Goal: Task Accomplishment & Management: Use online tool/utility

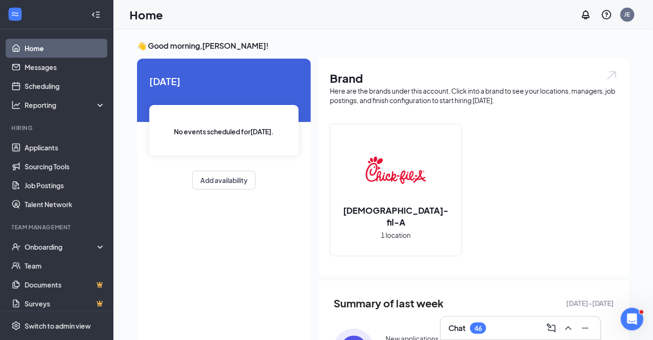
click at [476, 329] on div "46" at bounding box center [479, 328] width 8 height 8
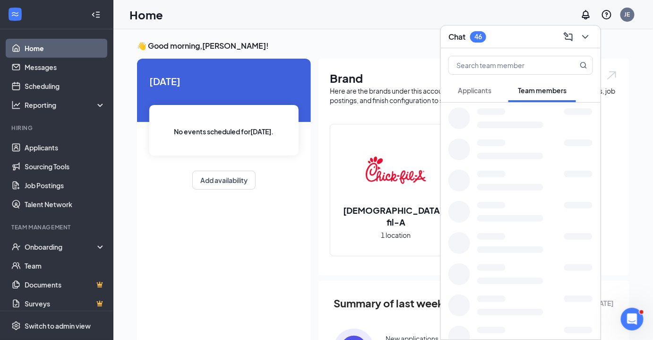
click at [518, 34] on div "Chat 46" at bounding box center [521, 36] width 145 height 15
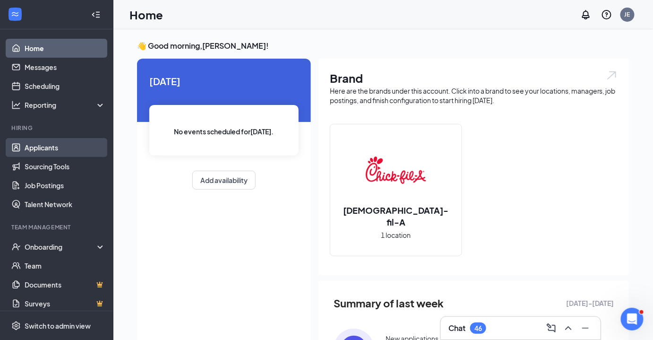
click at [38, 148] on link "Applicants" at bounding box center [65, 147] width 81 height 19
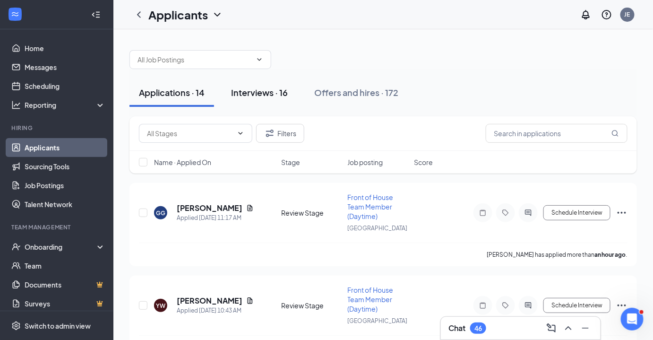
click at [268, 95] on div "Interviews · 16" at bounding box center [259, 92] width 57 height 12
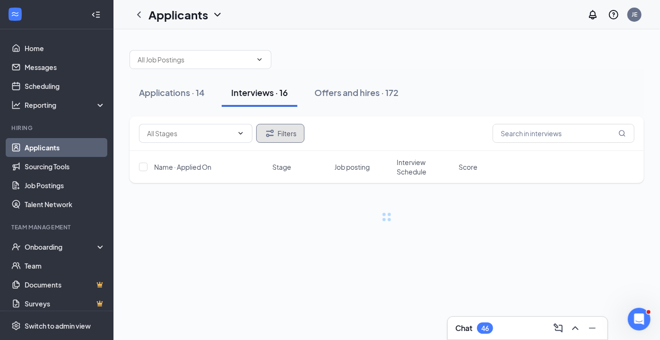
click at [290, 137] on button "Filters" at bounding box center [280, 133] width 48 height 19
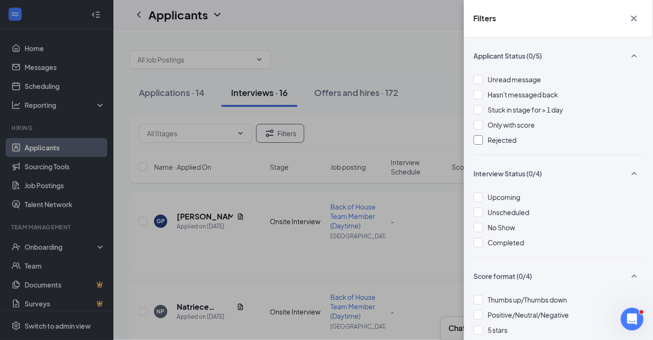
click at [499, 144] on span "Rejected" at bounding box center [502, 140] width 29 height 9
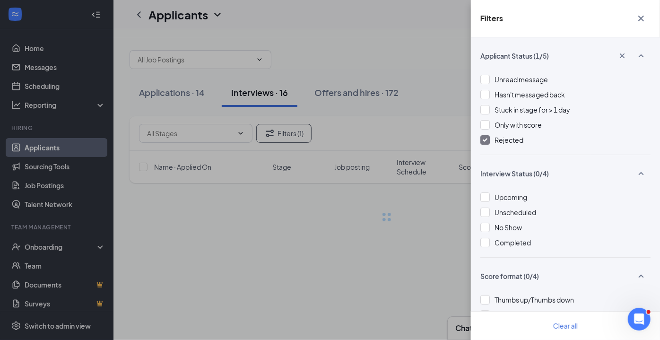
click at [639, 21] on icon "Cross" at bounding box center [640, 18] width 11 height 11
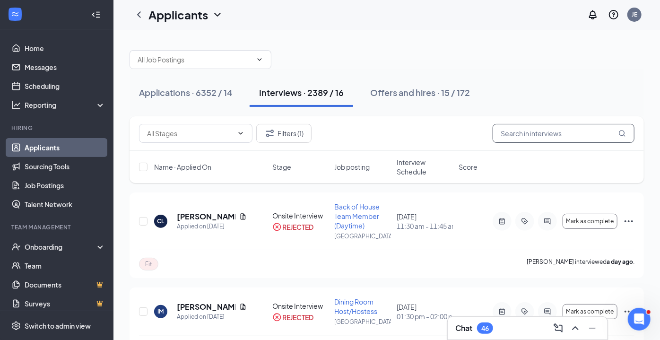
click at [547, 129] on input "text" at bounding box center [563, 133] width 142 height 19
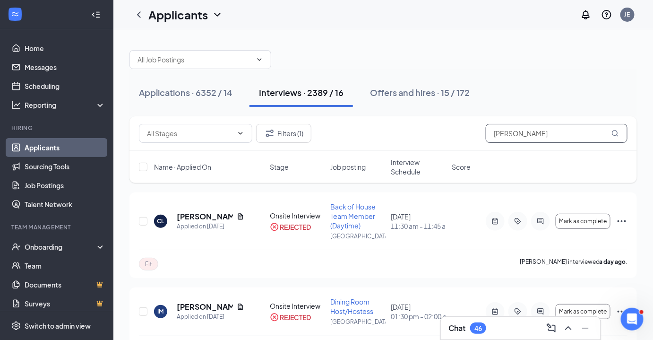
type input "[PERSON_NAME]"
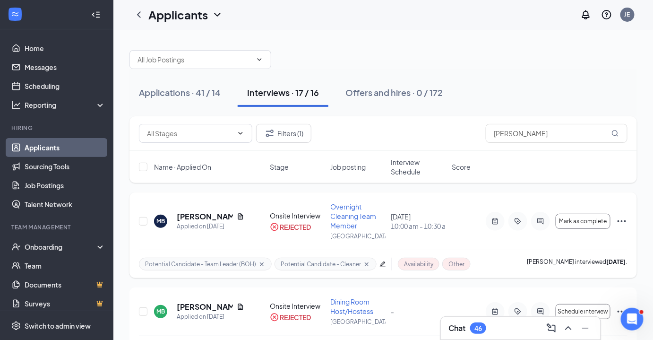
click at [542, 218] on icon "ActiveChat" at bounding box center [540, 221] width 11 height 8
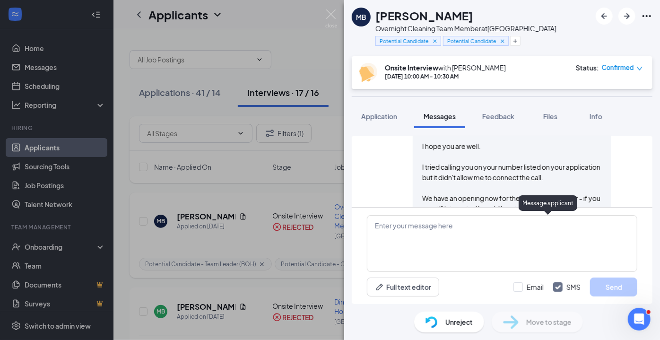
scroll to position [917, 0]
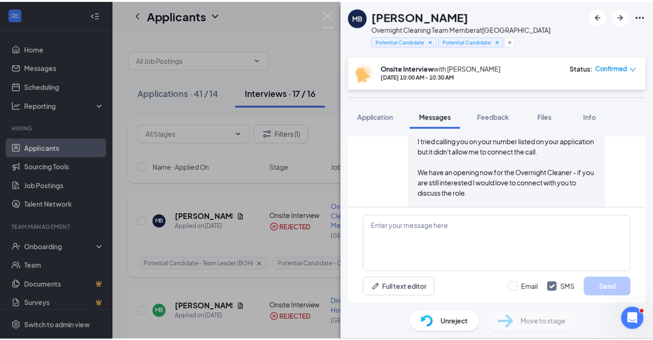
scroll to position [613, 0]
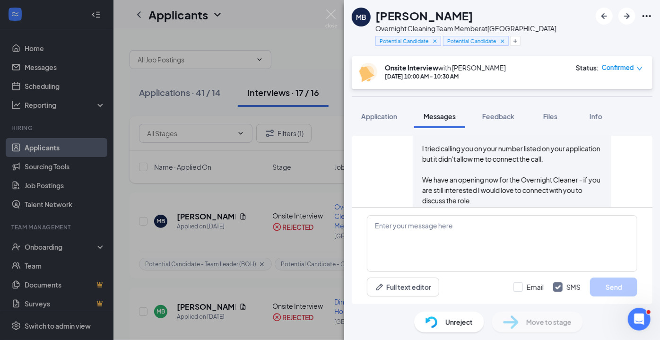
click at [335, 17] on img at bounding box center [331, 18] width 12 height 18
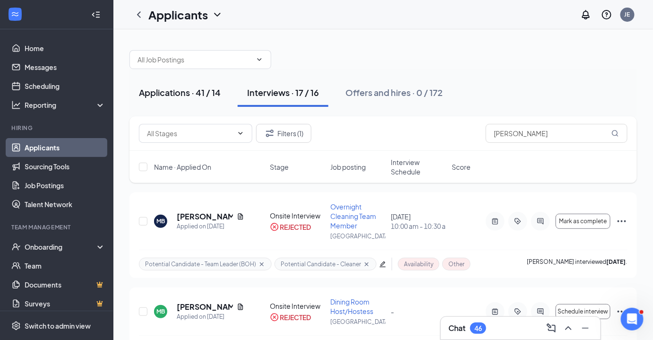
click at [185, 94] on div "Applications · 41 / 14" at bounding box center [180, 92] width 82 height 12
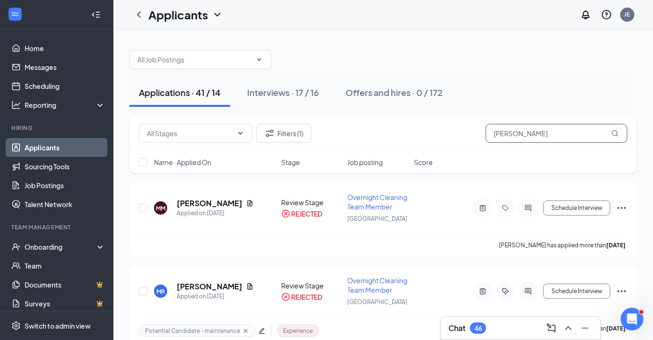
click at [562, 129] on input "[PERSON_NAME]" at bounding box center [557, 133] width 142 height 19
click at [548, 135] on input "[PERSON_NAME]" at bounding box center [557, 133] width 142 height 19
type input "M"
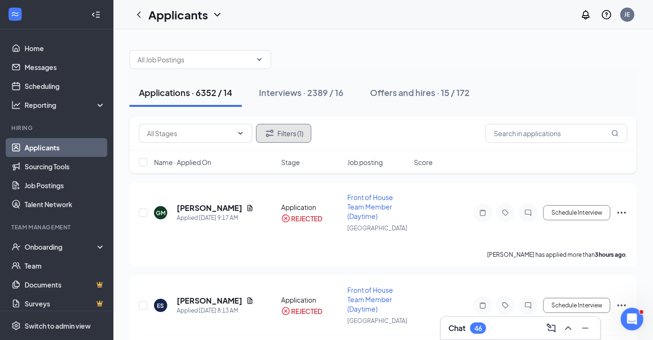
click at [289, 130] on button "Filters (1)" at bounding box center [283, 133] width 55 height 19
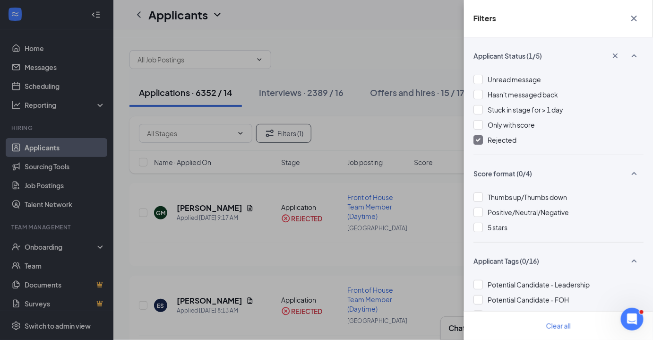
click at [492, 144] on div "Rejected" at bounding box center [502, 140] width 29 height 10
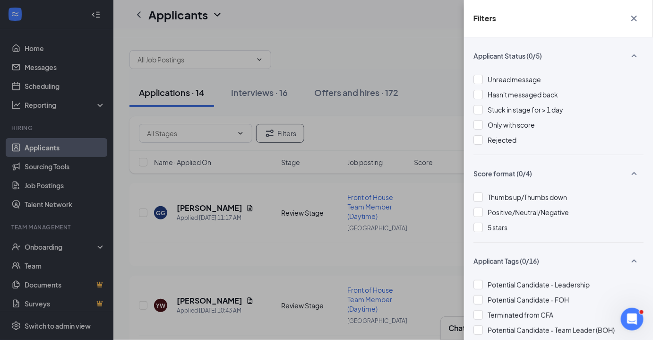
click at [639, 16] on icon "Cross" at bounding box center [634, 18] width 11 height 11
